Goal: Task Accomplishment & Management: Use online tool/utility

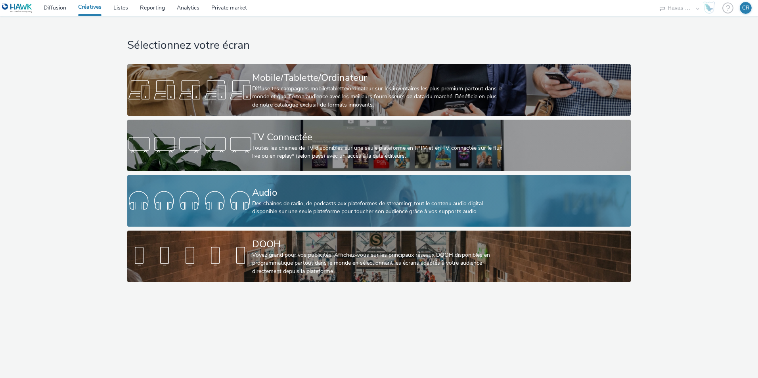
click at [302, 214] on div "Des chaînes de radio, de podcasts aux plateformes de streaming: tout le contenu…" at bounding box center [377, 208] width 250 height 16
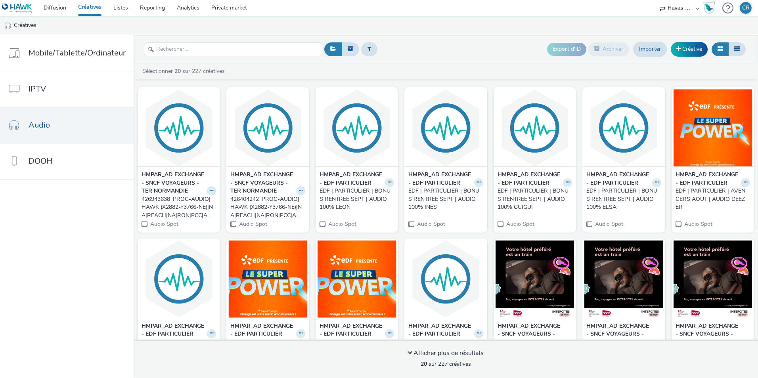
click at [694, 199] on div "EDF | PARTICULIER | AVENGERS AOUT | AUDIO DEEZER" at bounding box center [711, 199] width 71 height 24
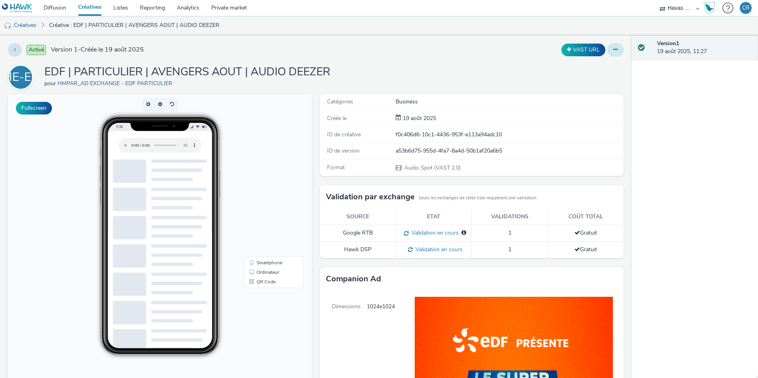
click at [613, 49] on icon at bounding box center [615, 50] width 4 height 6
click at [603, 64] on link "Modifier" at bounding box center [593, 66] width 59 height 16
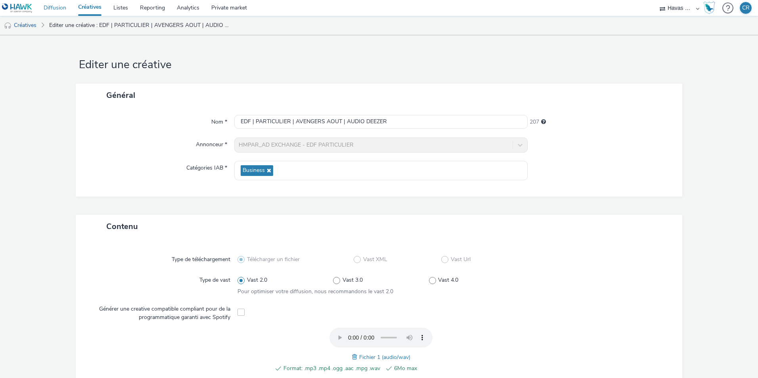
click at [48, 8] on link "Diffusion" at bounding box center [55, 8] width 34 height 16
